Goal: Task Accomplishment & Management: Manage account settings

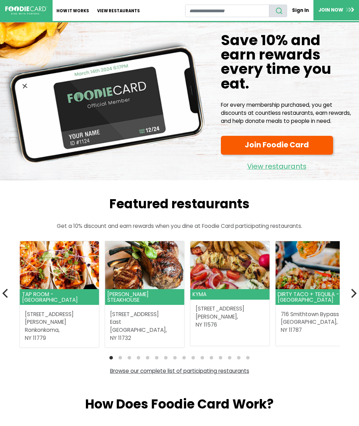
click at [301, 11] on link "Sign In" at bounding box center [300, 10] width 26 height 12
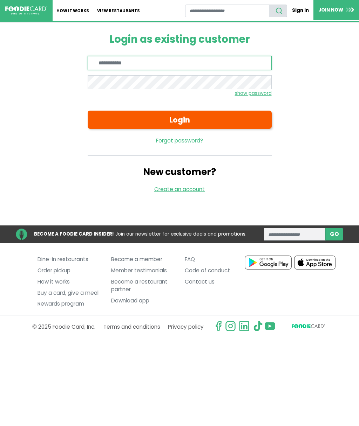
type input "**********"
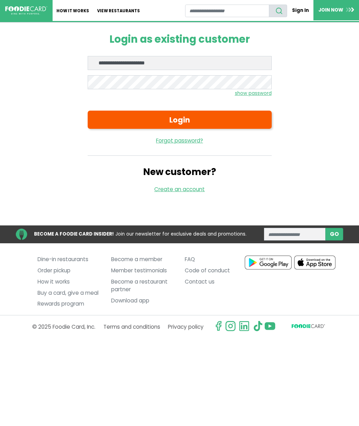
click at [199, 119] on button "Login" at bounding box center [180, 120] width 184 height 18
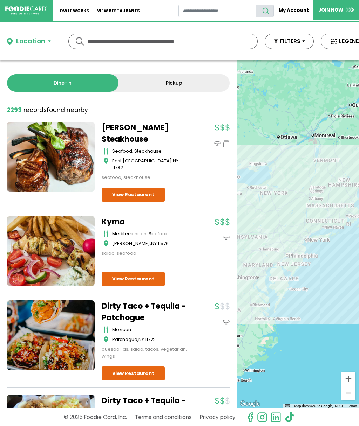
click at [301, 12] on link "My Account" at bounding box center [294, 10] width 40 height 12
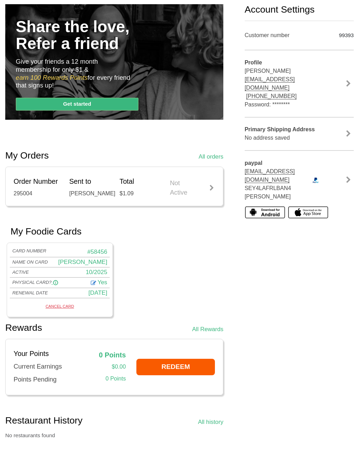
scroll to position [92, 0]
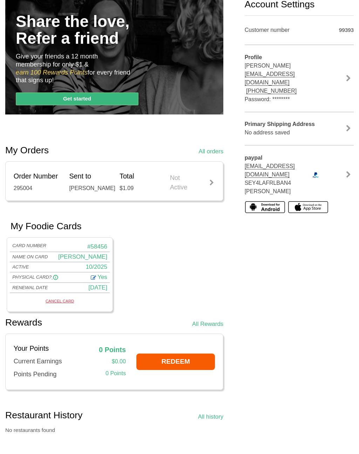
click at [57, 306] on link "CANCEL CARD" at bounding box center [59, 301] width 95 height 9
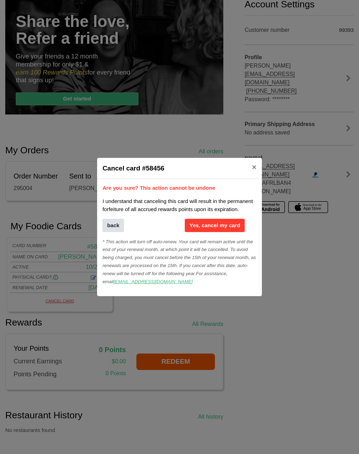
click at [223, 226] on button "Yes, cancel my card" at bounding box center [215, 225] width 60 height 13
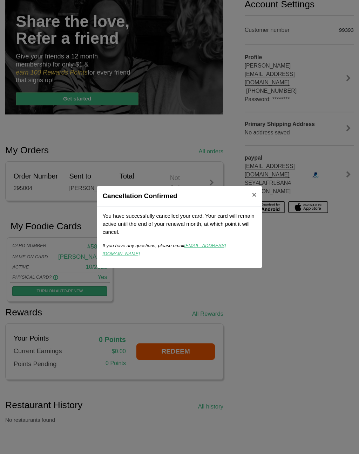
click at [256, 199] on span "×" at bounding box center [254, 195] width 5 height 9
